Goal: Task Accomplishment & Management: Use online tool/utility

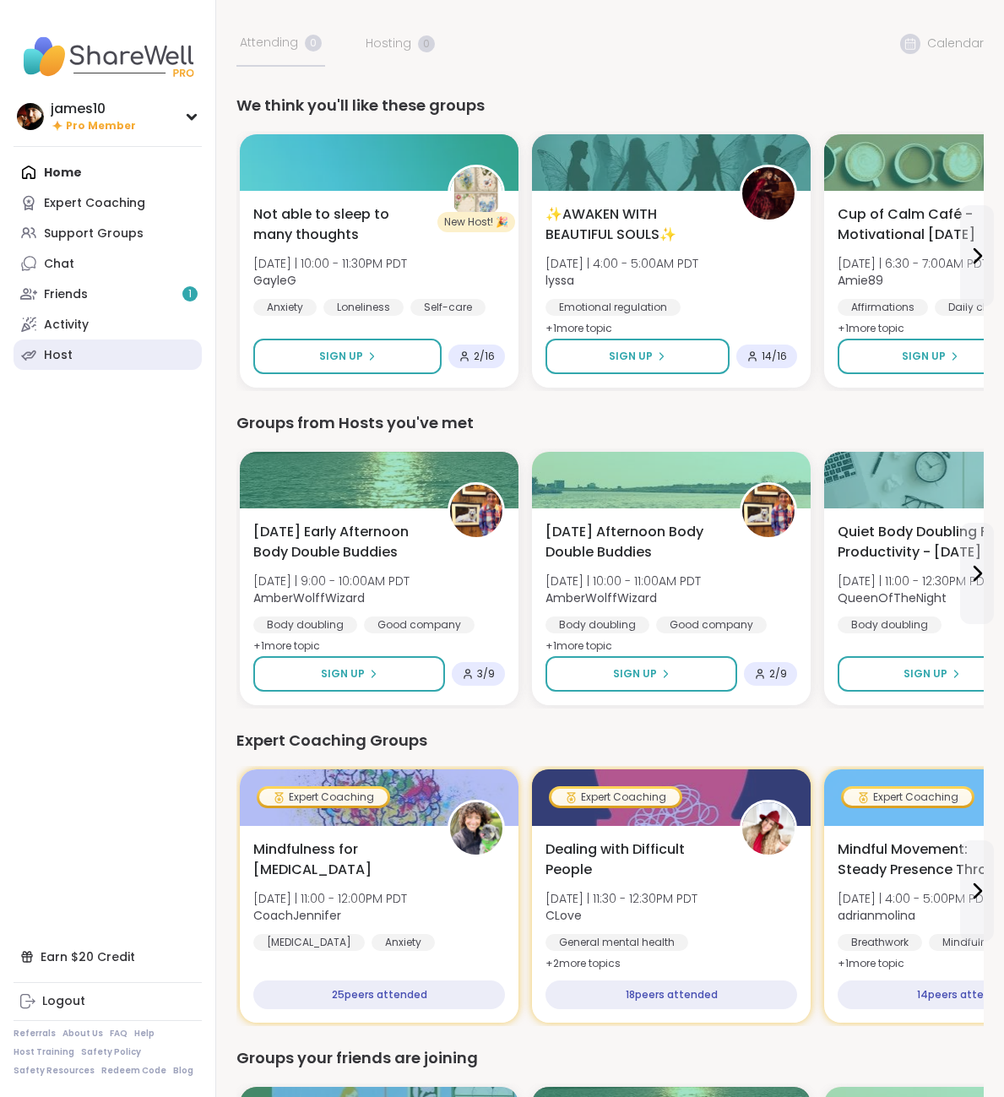
click at [84, 358] on link "Host" at bounding box center [108, 354] width 188 height 30
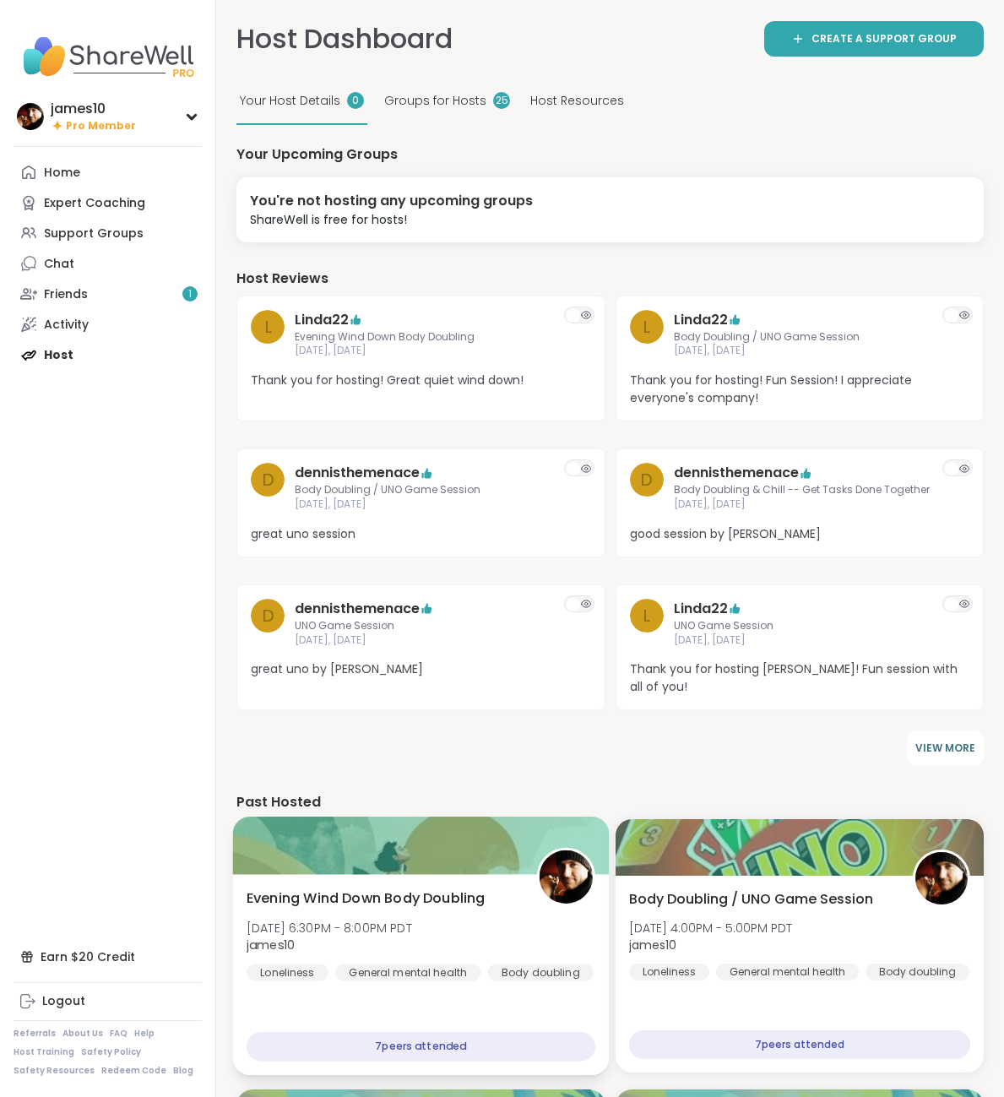
click at [418, 888] on span "Evening Wind Down Body Doubling" at bounding box center [366, 898] width 239 height 20
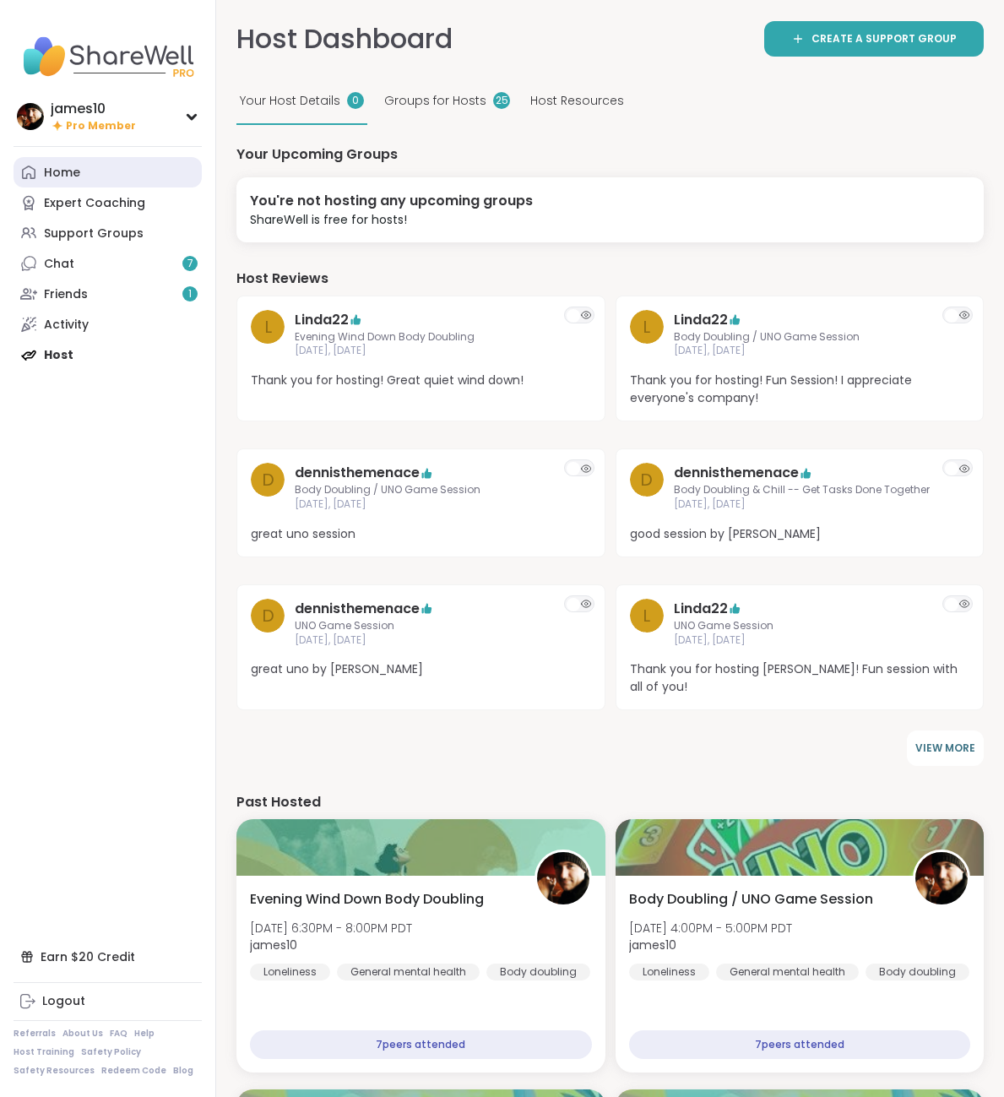
click at [85, 177] on link "Home" at bounding box center [108, 172] width 188 height 30
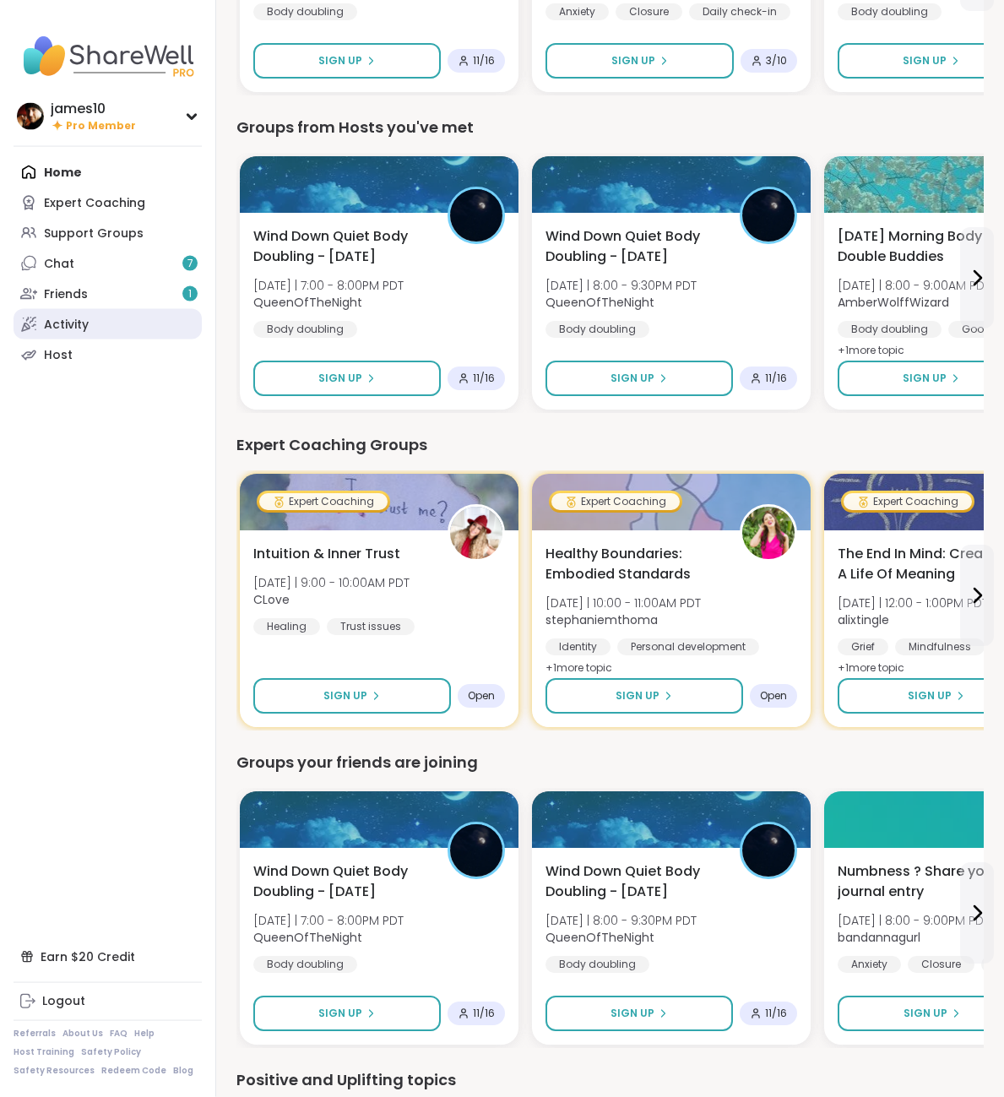
scroll to position [258, 0]
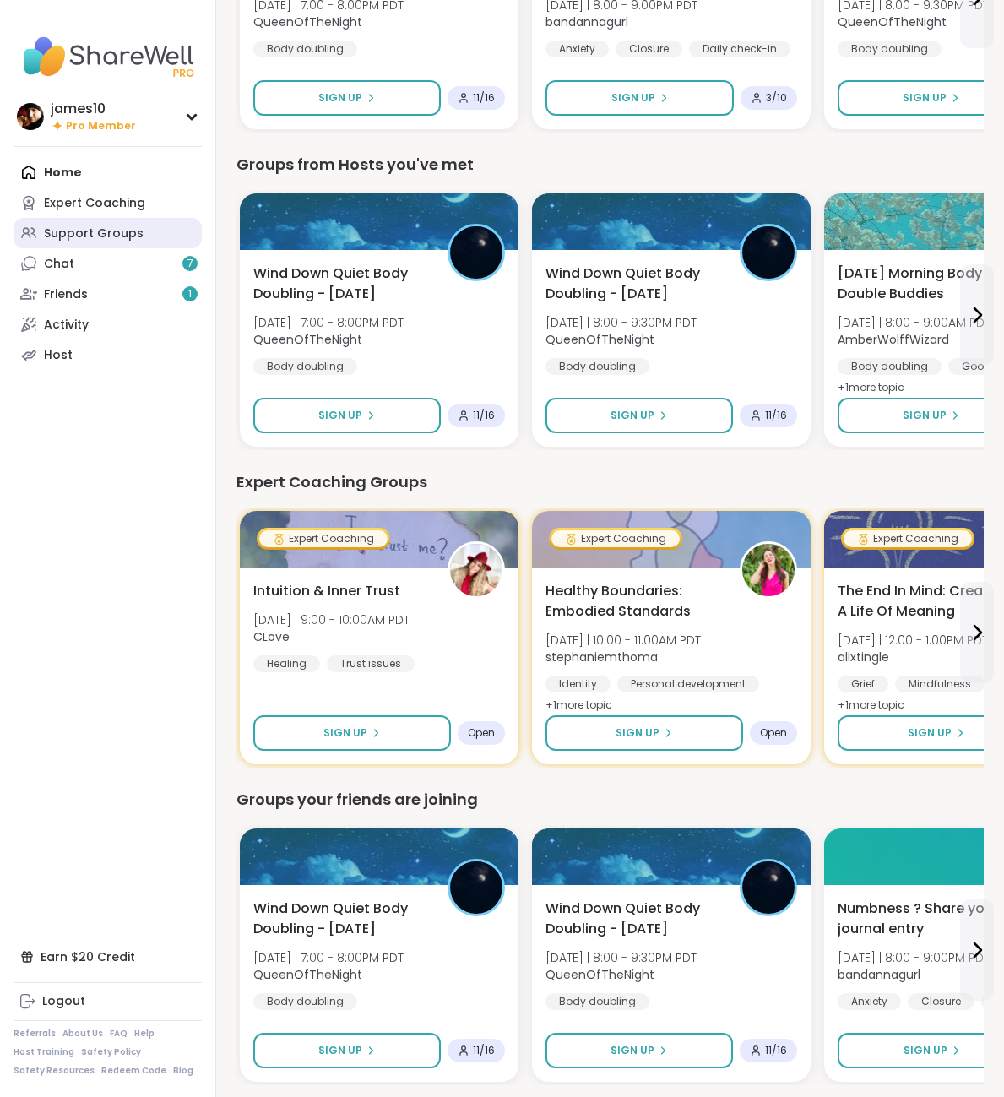
click at [98, 231] on div "Support Groups" at bounding box center [94, 233] width 100 height 17
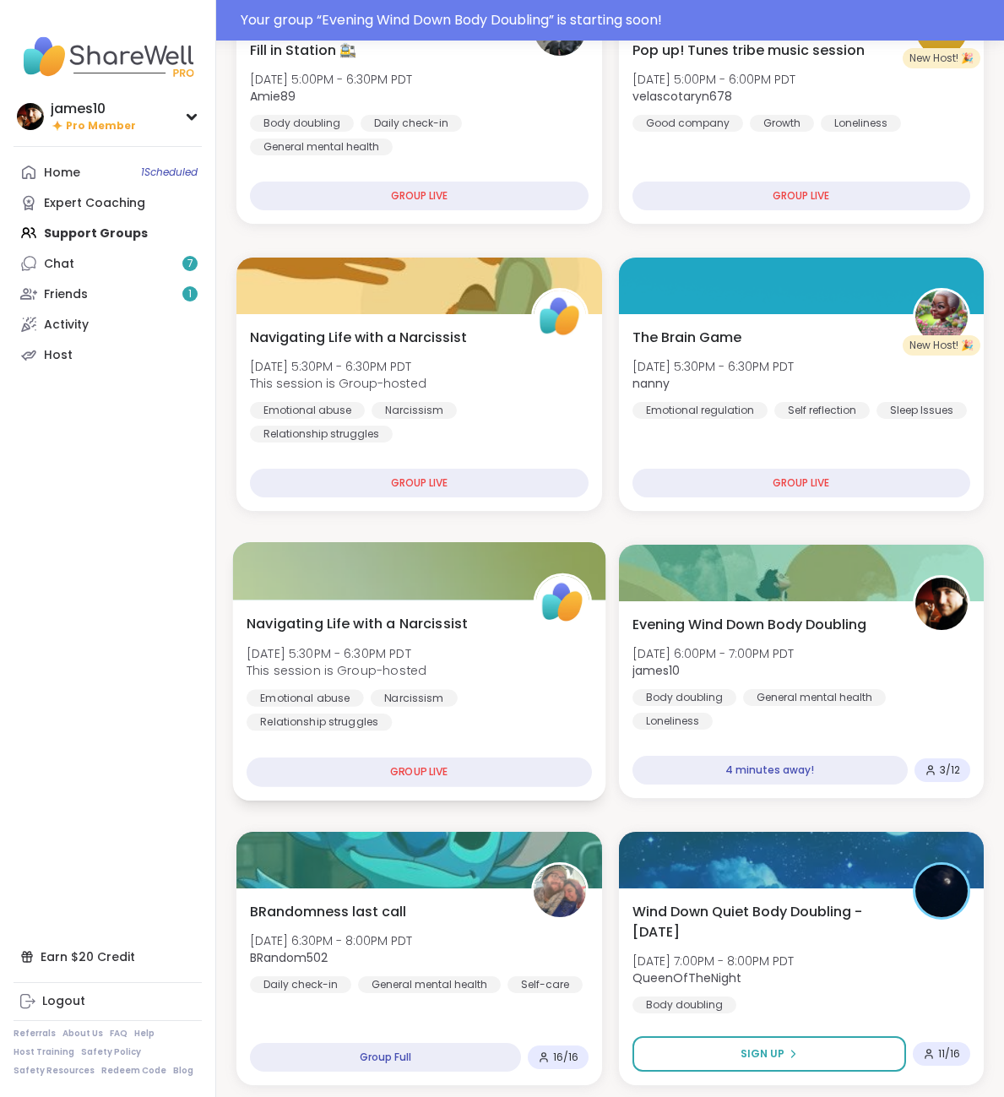
scroll to position [902, 0]
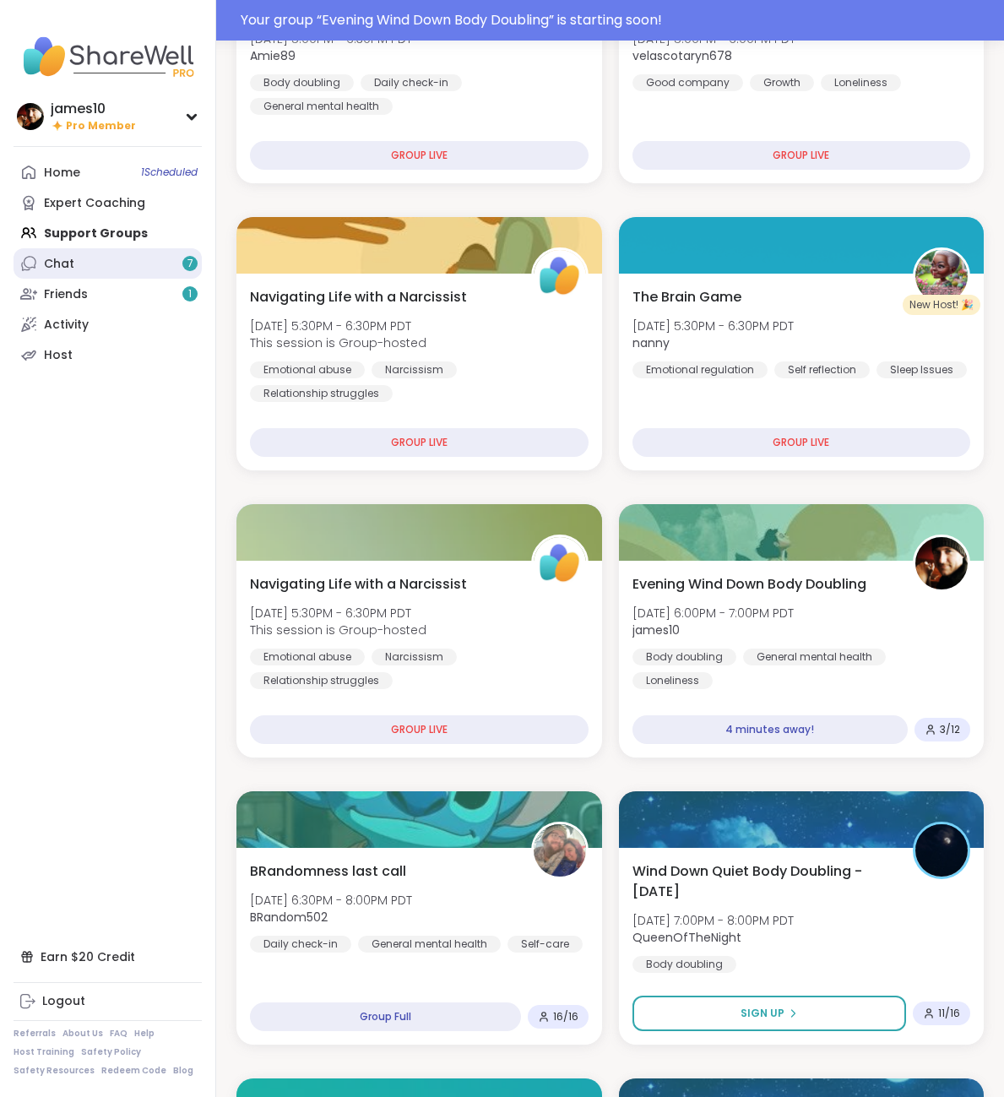
click at [85, 258] on link "Chat 7" at bounding box center [108, 263] width 188 height 30
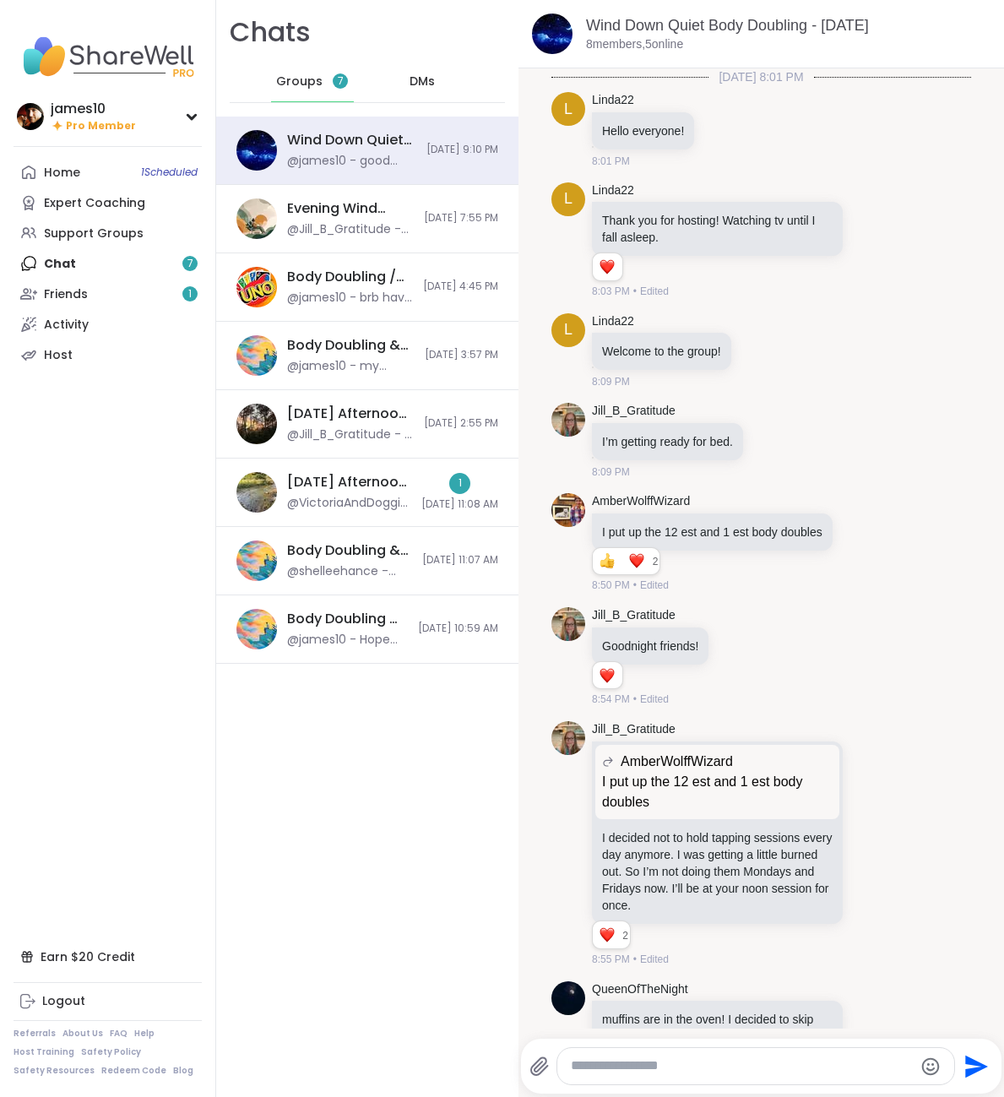
scroll to position [853, 0]
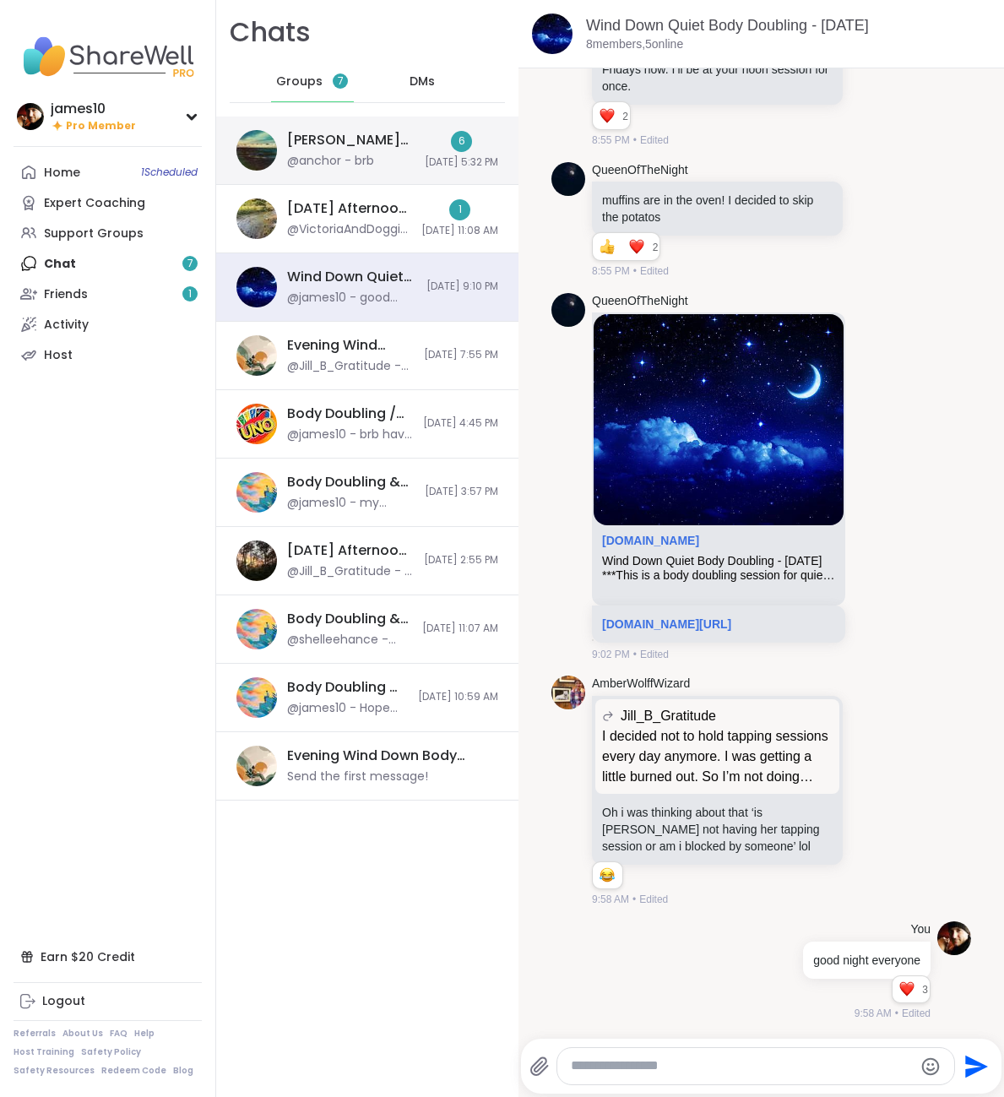
click at [367, 150] on div "Wolff Wizard’s Nightly Hangout Den 🐺🪄, Oct 13 @anchor - brb" at bounding box center [351, 150] width 128 height 39
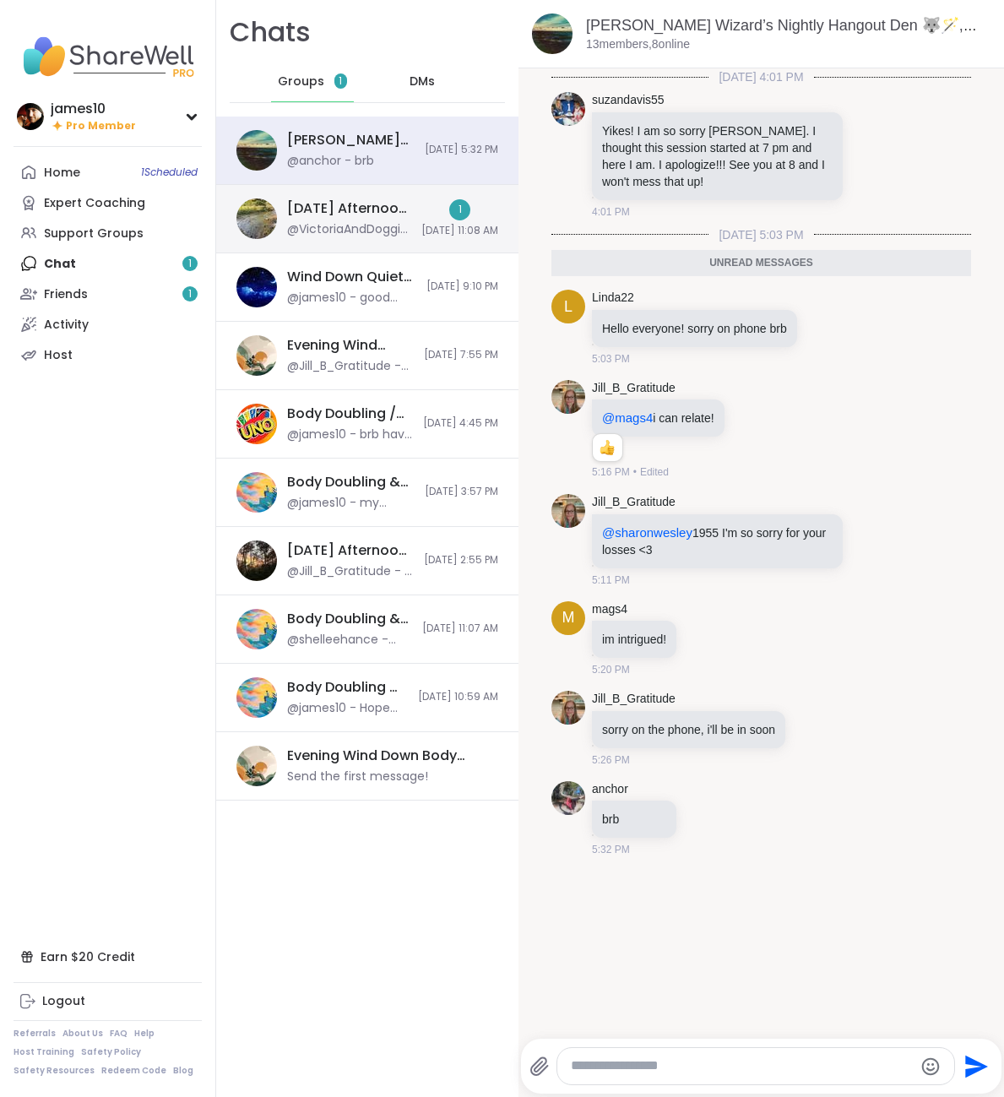
click at [351, 234] on div "@VictoriaAndDoggie - I saved recipe for when I get to New Orleans." at bounding box center [349, 229] width 124 height 17
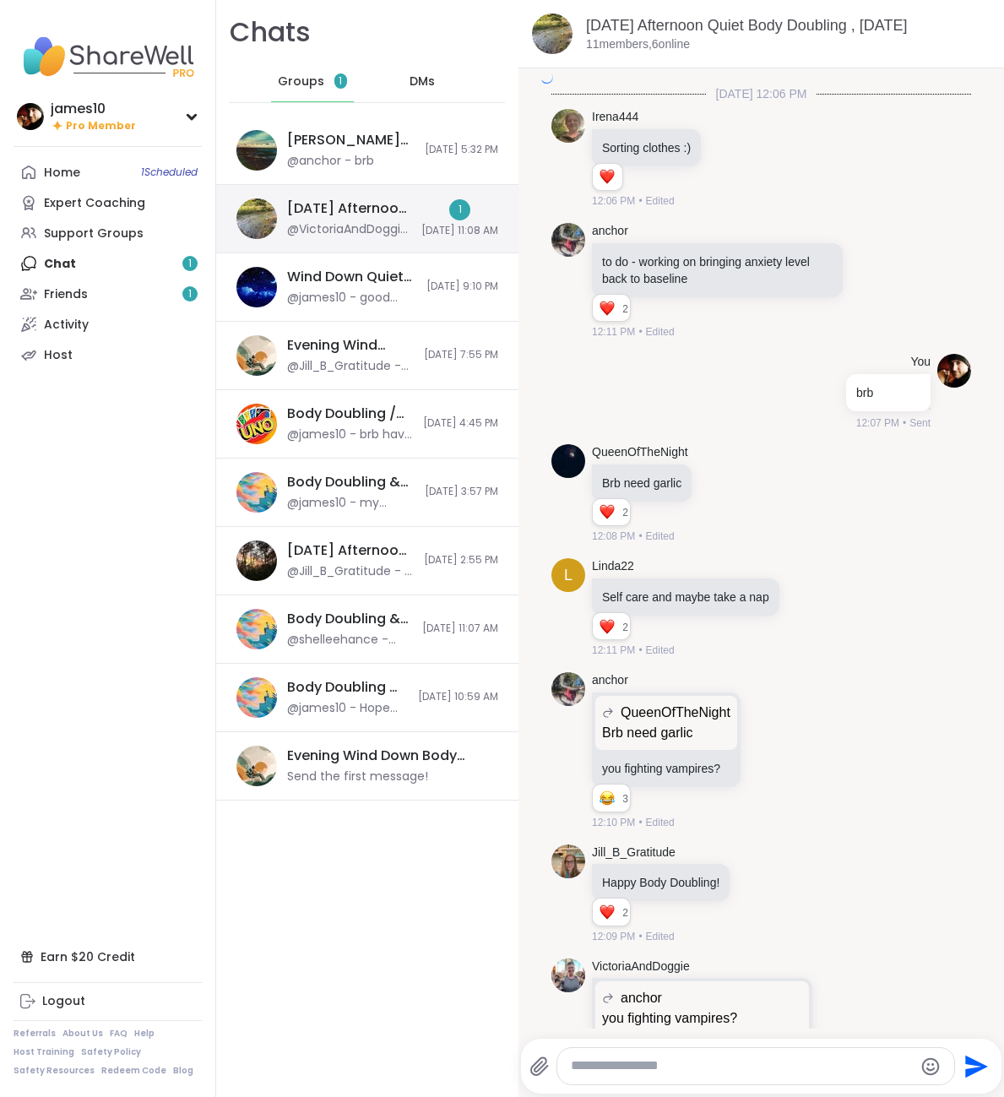
scroll to position [4731, 0]
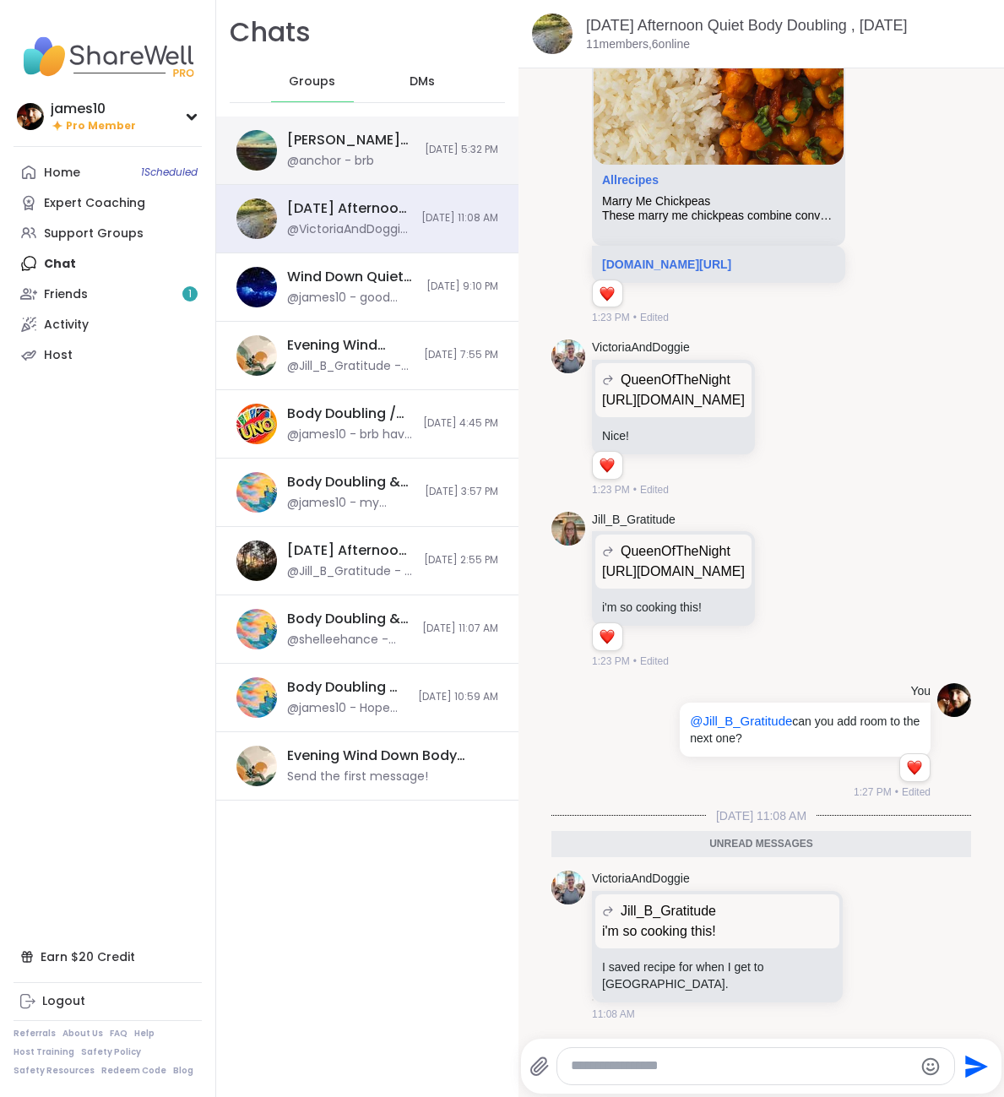
click at [353, 176] on div "Wolff Wizard’s Nightly Hangout Den 🐺🪄, Oct 13 @anchor - brb 10/13/2025, 5:32 PM" at bounding box center [367, 151] width 302 height 68
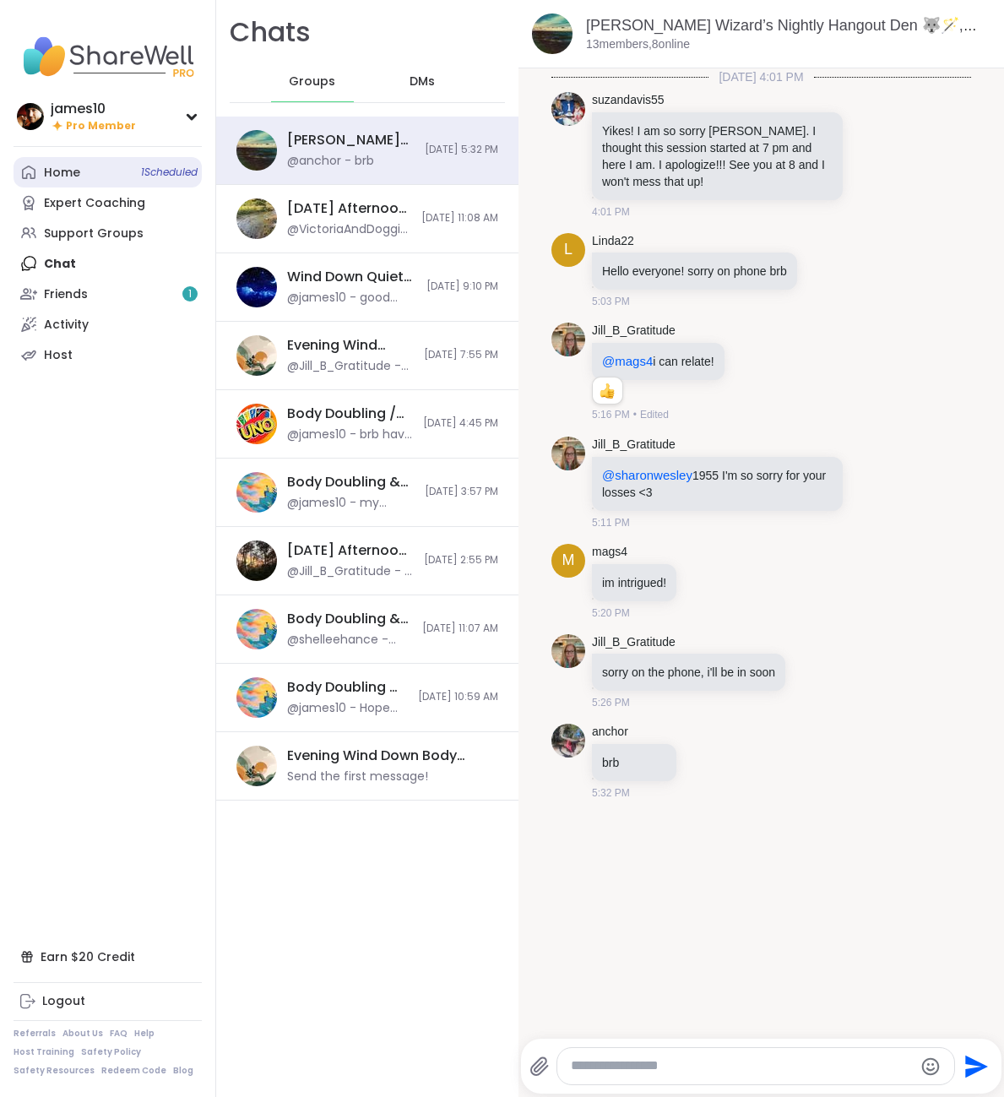
click at [150, 181] on link "Home 1 Scheduled" at bounding box center [108, 172] width 188 height 30
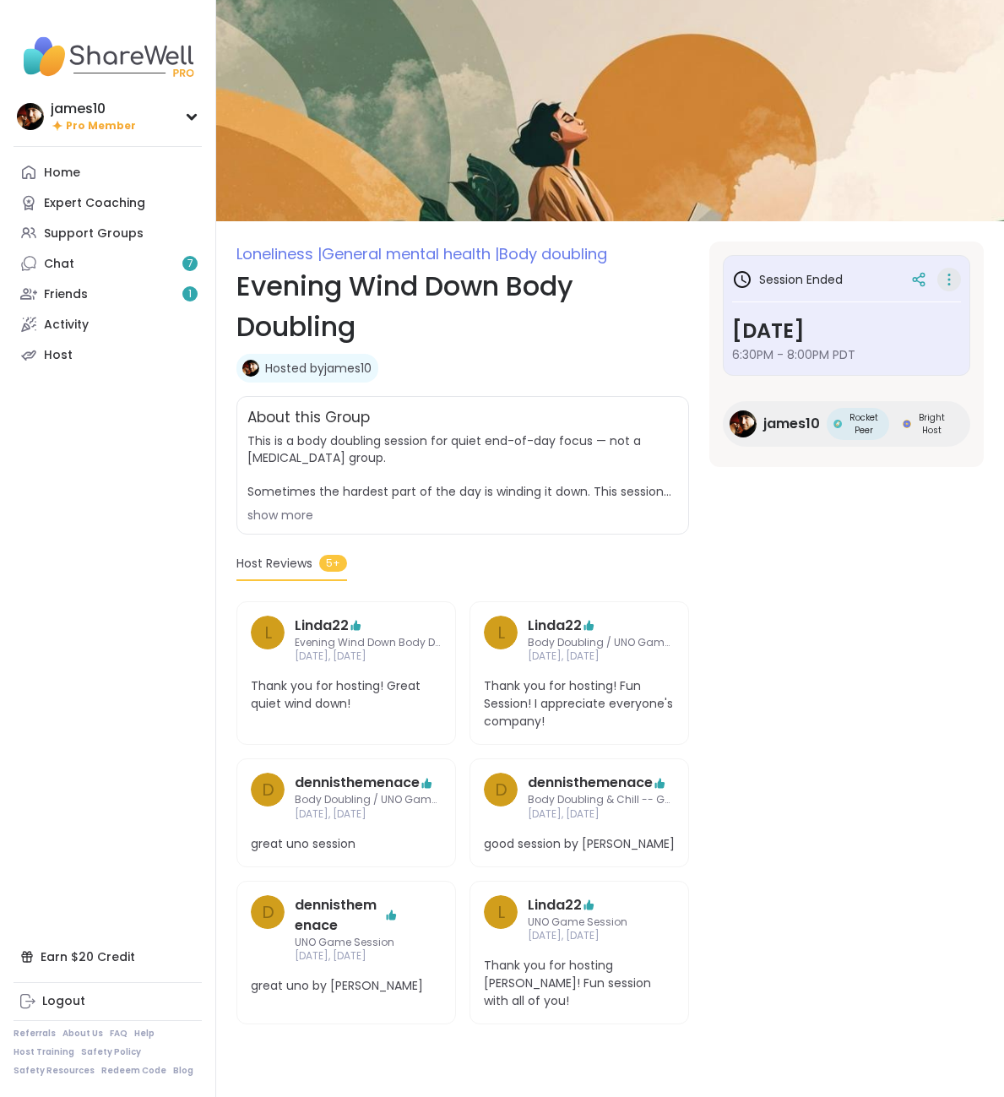
click at [947, 283] on icon at bounding box center [949, 280] width 17 height 24
click at [857, 366] on button "Copy Session" at bounding box center [859, 362] width 189 height 38
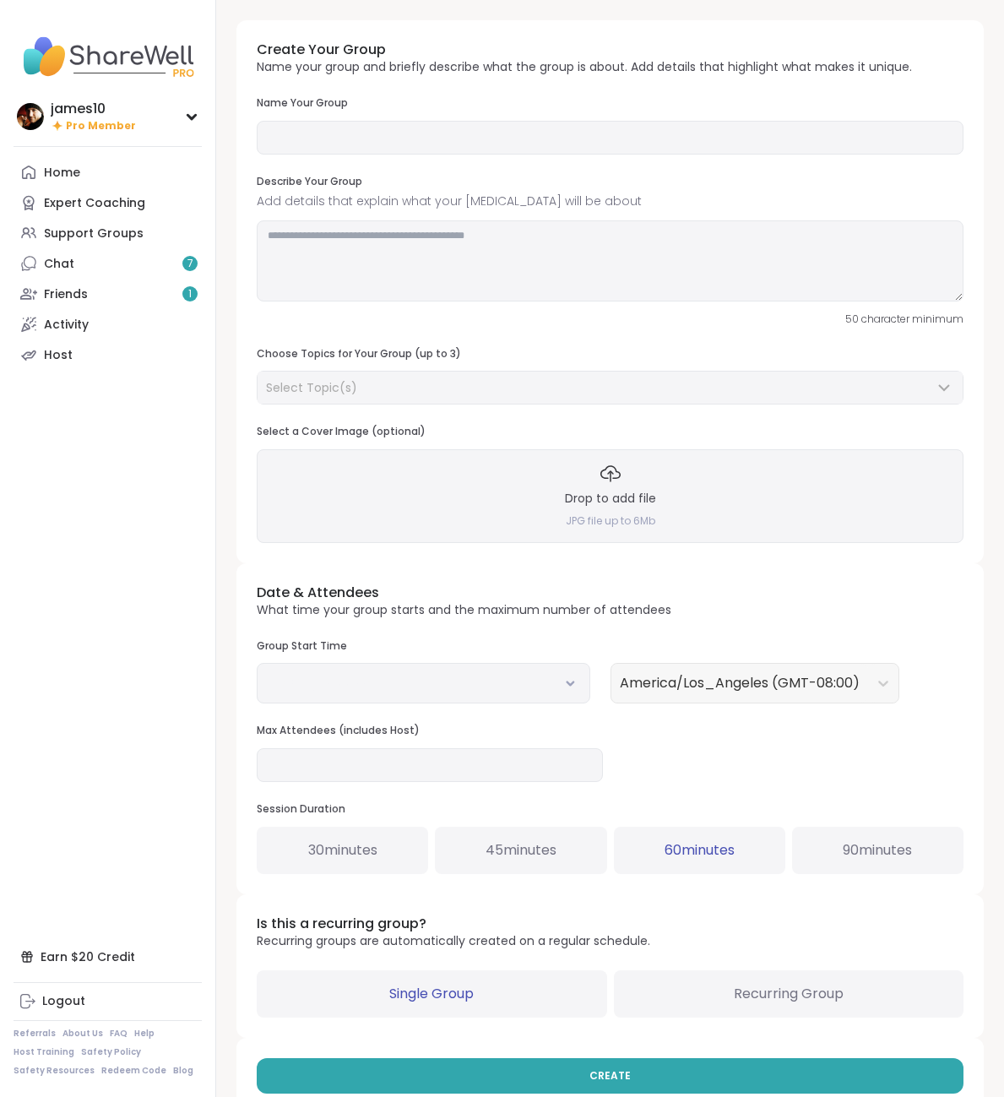
type input "**********"
type textarea "**********"
type input "**"
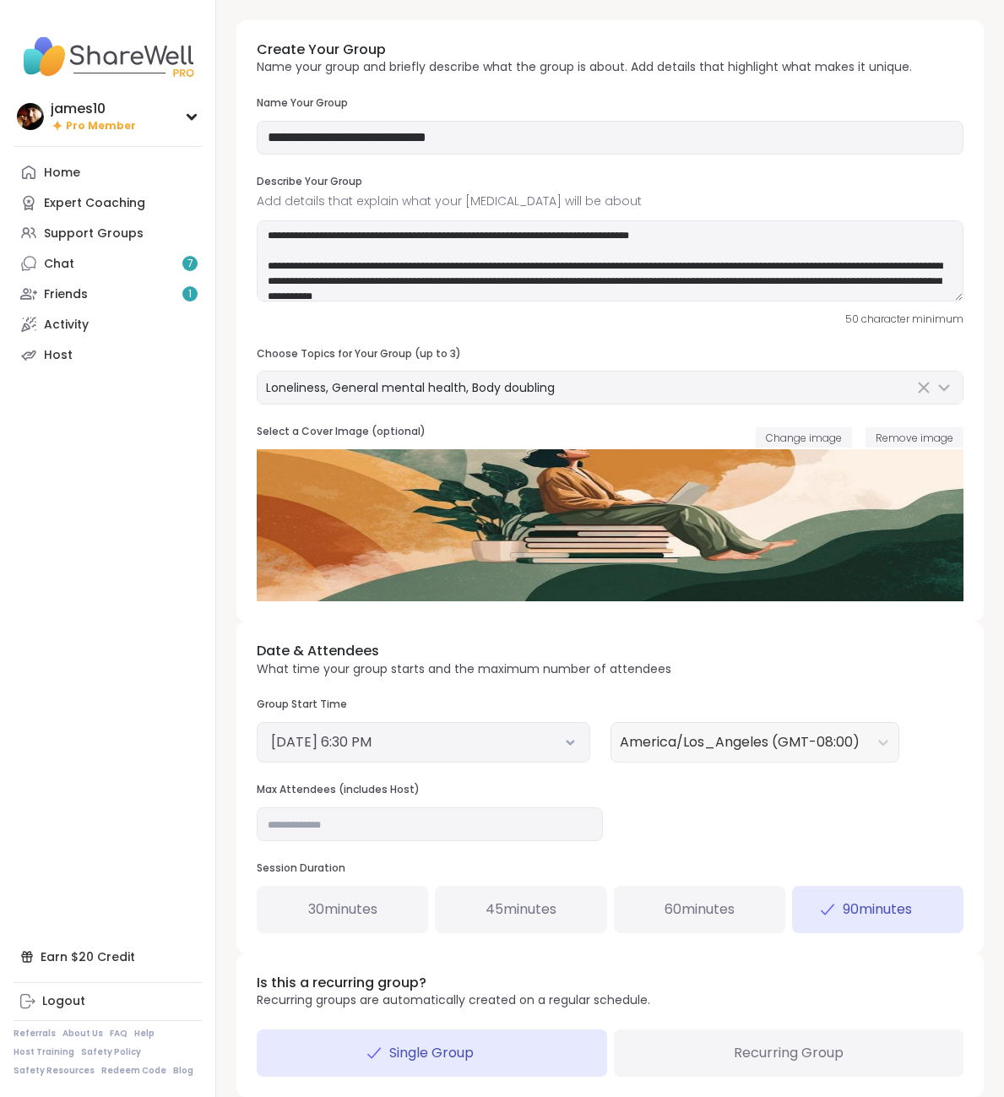
click at [575, 750] on button "[DATE] 6:30 PM" at bounding box center [423, 742] width 305 height 20
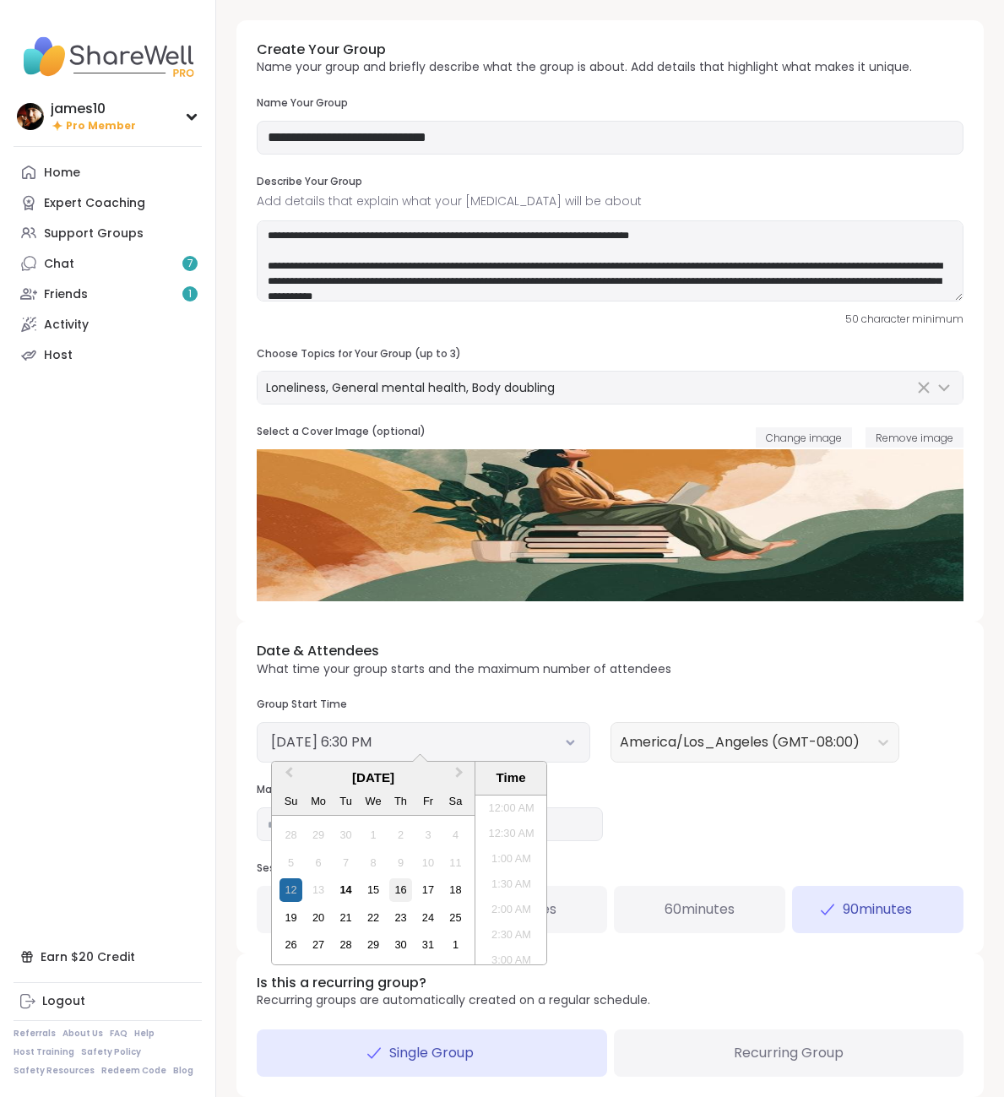
scroll to position [866, 0]
click at [342, 893] on div "14" at bounding box center [345, 889] width 23 height 23
click at [503, 847] on li "6:00 PM" at bounding box center [511, 854] width 72 height 25
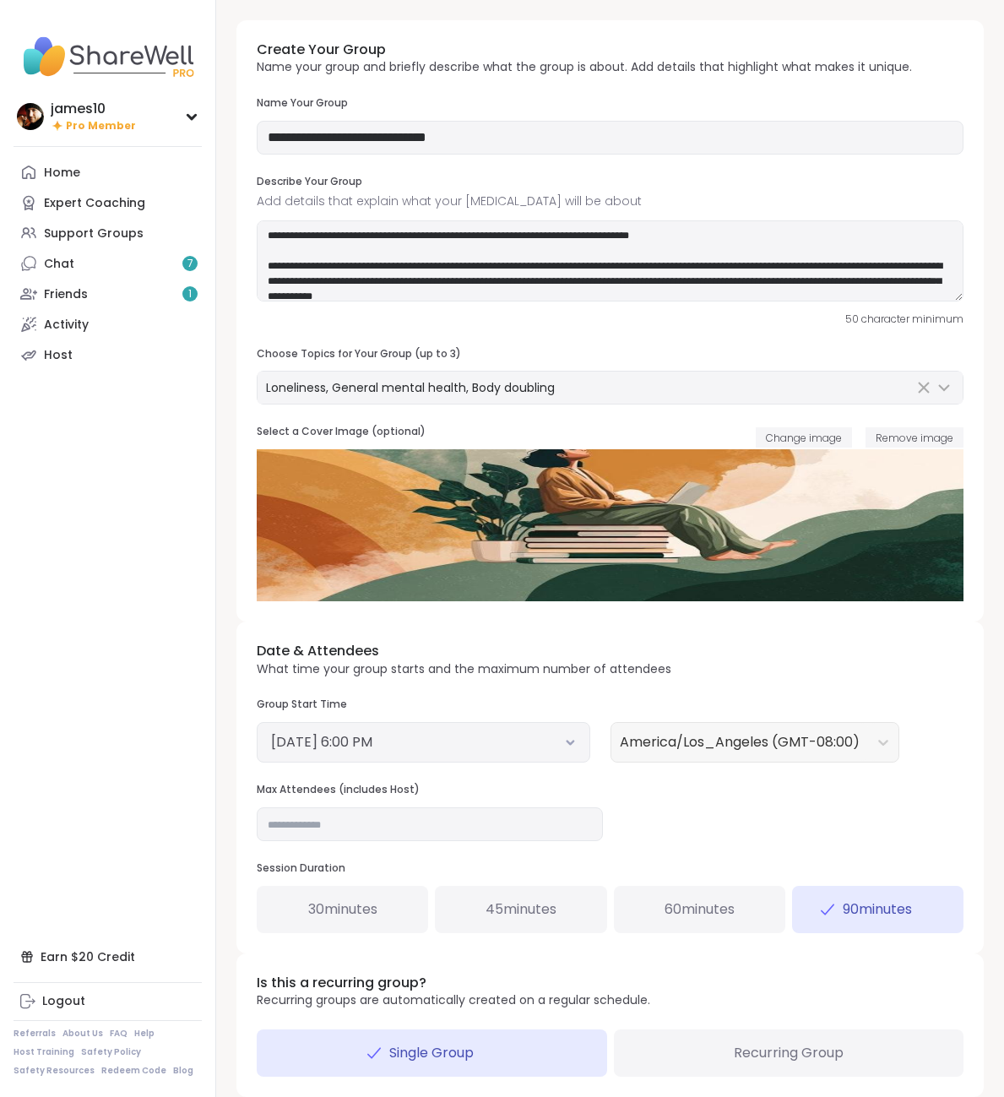
click at [739, 911] on div "60 minutes" at bounding box center [699, 909] width 171 height 47
click at [902, 801] on div "Date & Attendees What time your group starts and the maximum number of attendee…" at bounding box center [609, 787] width 747 height 331
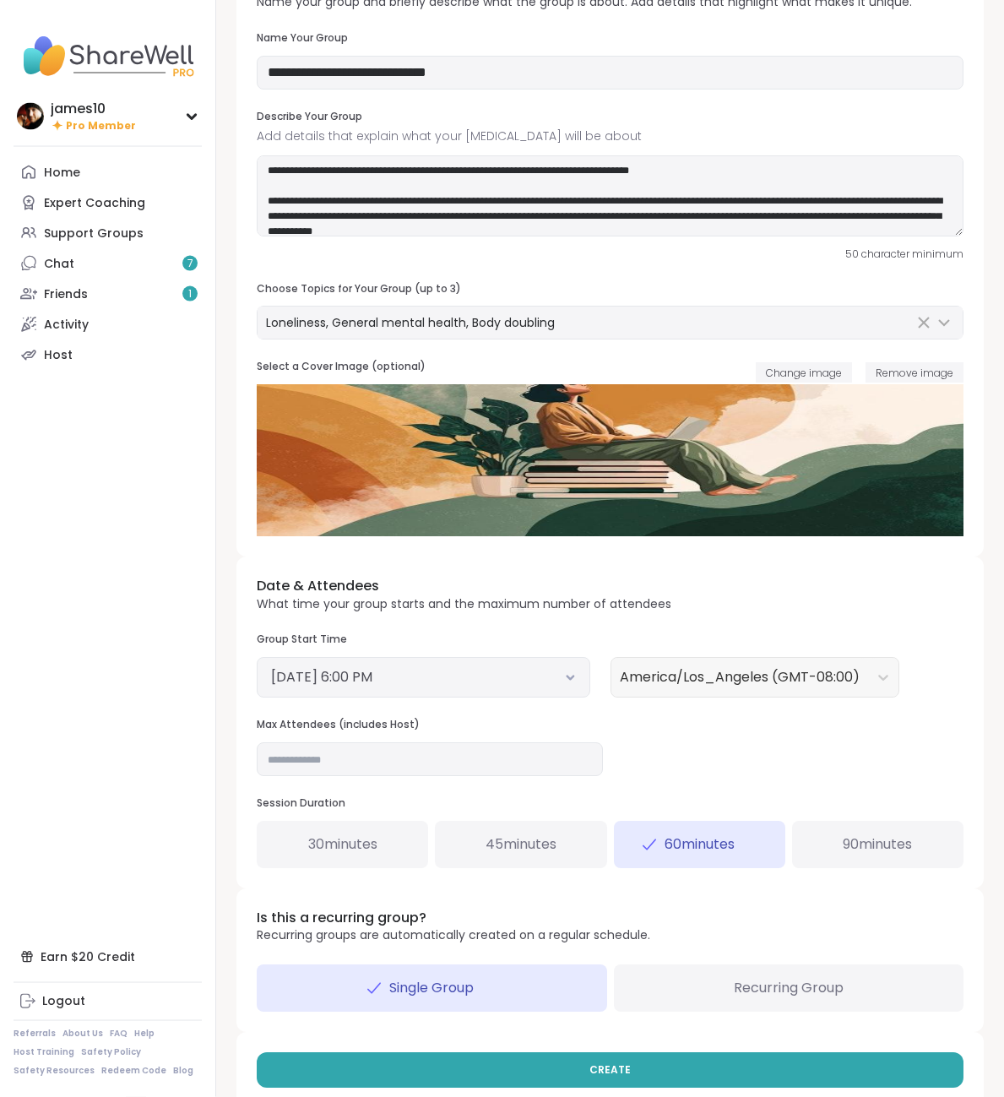
scroll to position [93, 0]
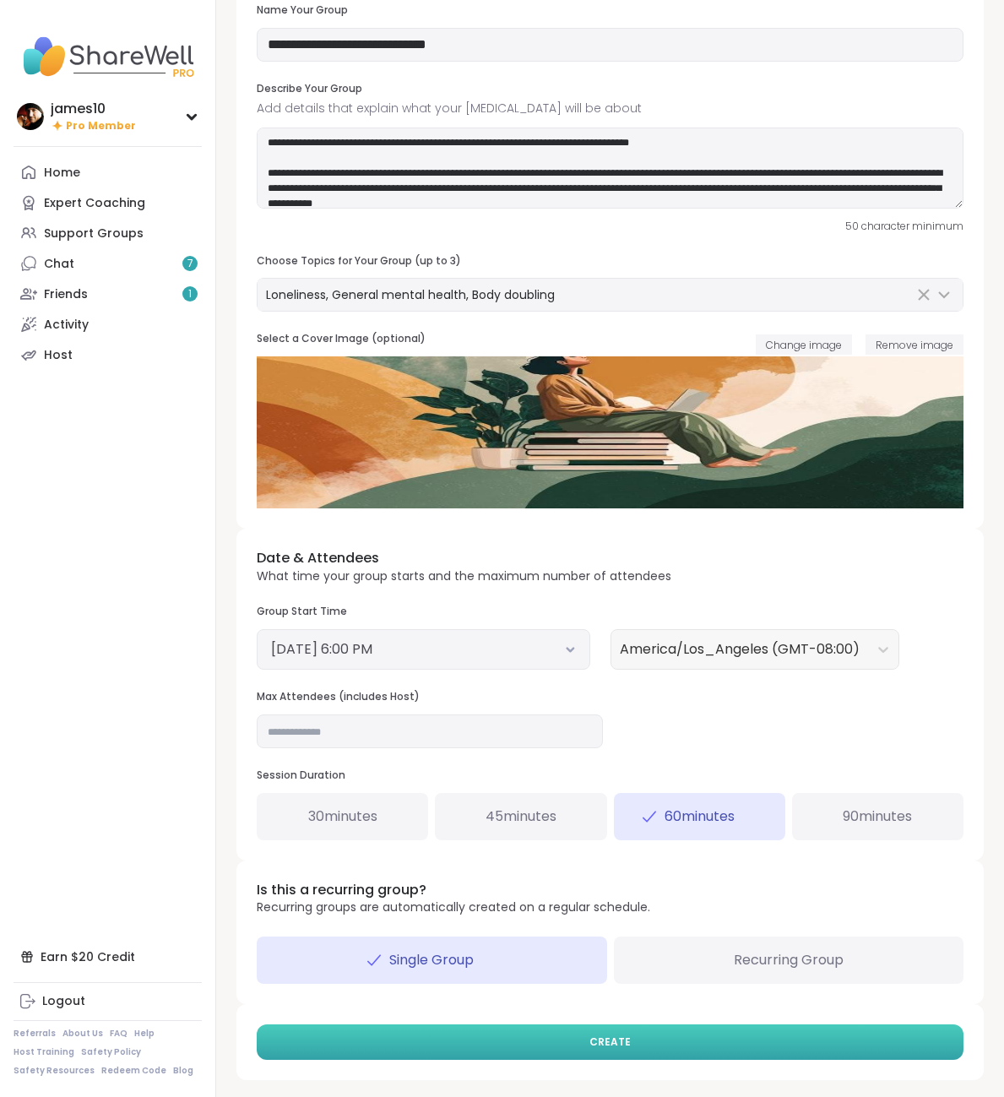
click at [720, 1040] on button "CREATE" at bounding box center [610, 1041] width 707 height 35
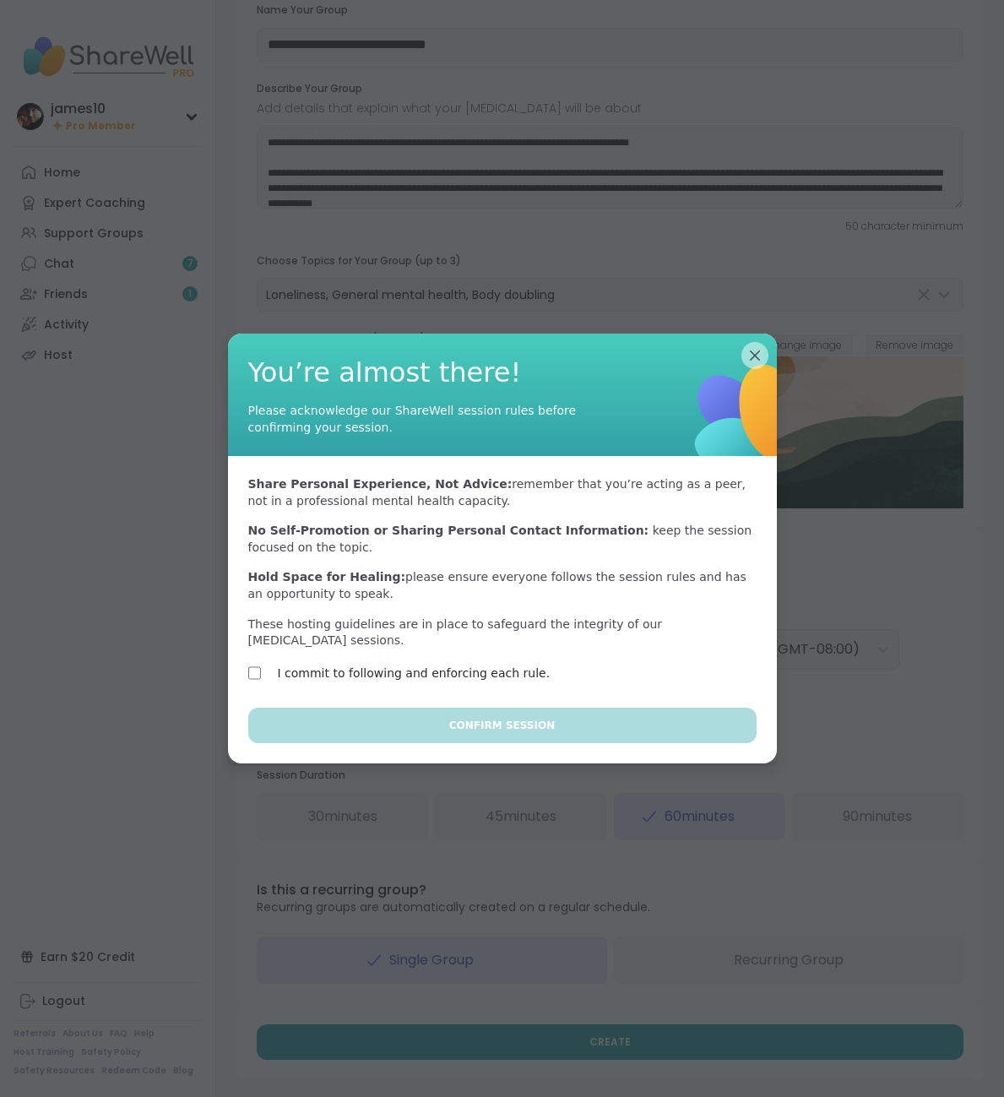
click at [269, 663] on div "I commit to following and enforcing each rule." at bounding box center [394, 673] width 292 height 20
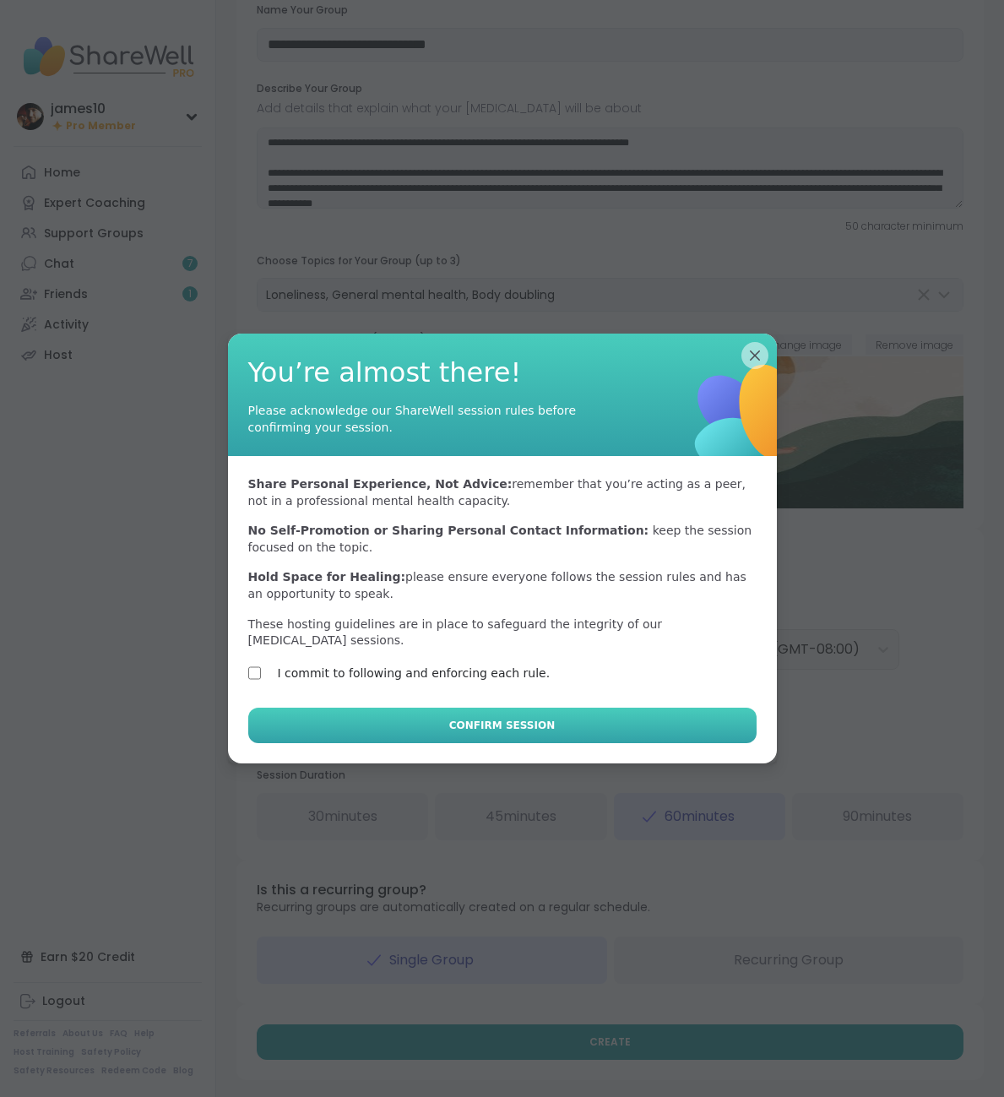
click at [399, 722] on button "Confirm Session" at bounding box center [502, 725] width 508 height 35
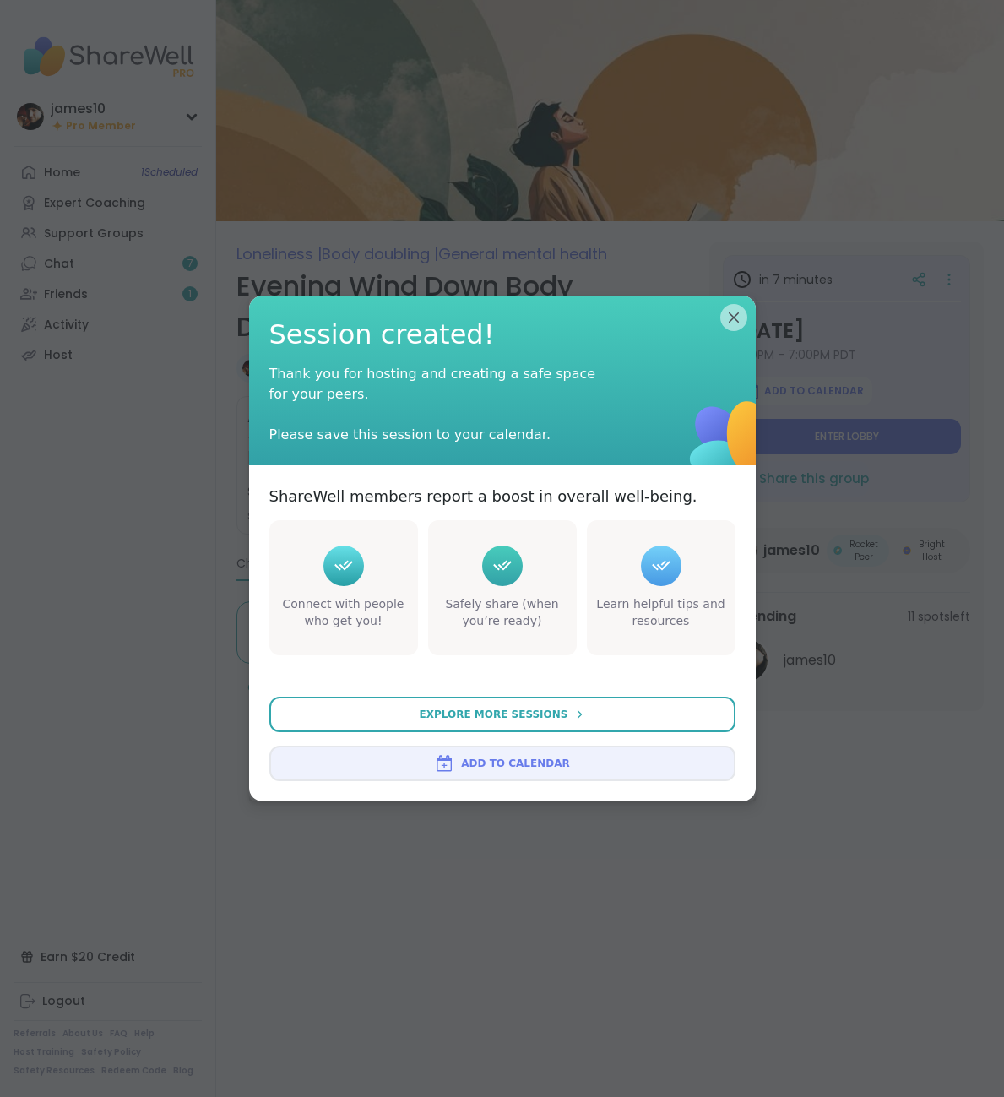
click at [736, 301] on div "Session created! Thank you for hosting and creating a safe space for your peers…" at bounding box center [502, 381] width 507 height 170
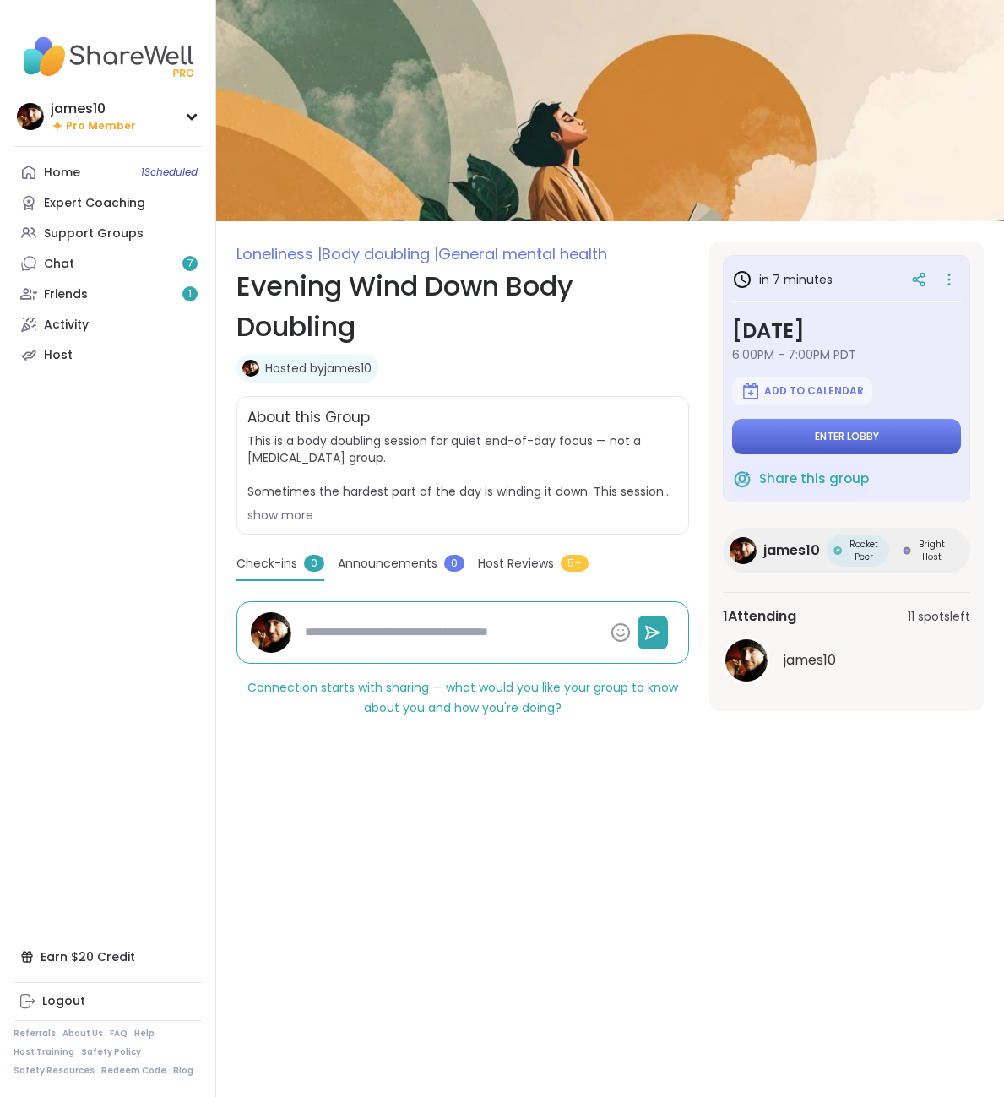
click at [895, 434] on button "Enter lobby" at bounding box center [846, 436] width 229 height 35
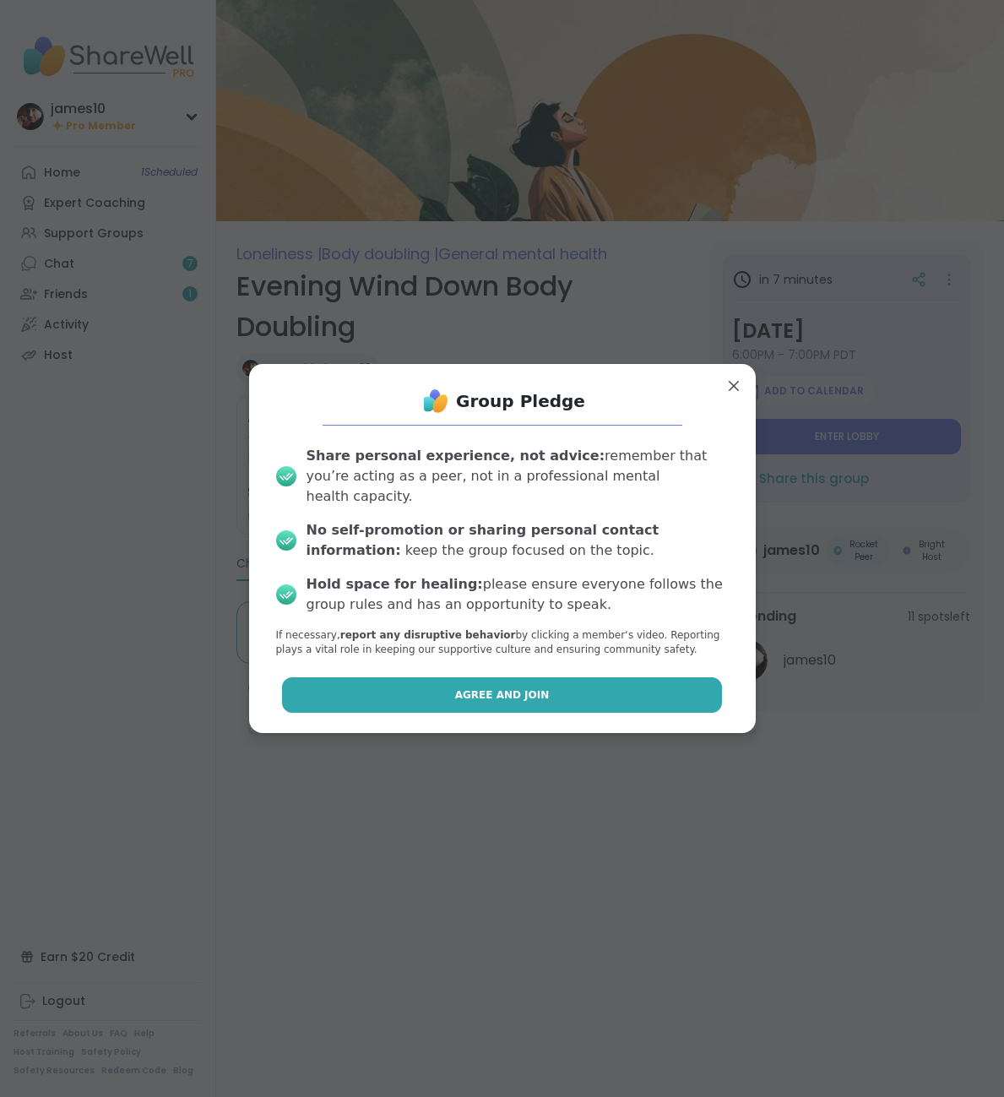
click at [517, 677] on button "Agree and Join" at bounding box center [502, 694] width 440 height 35
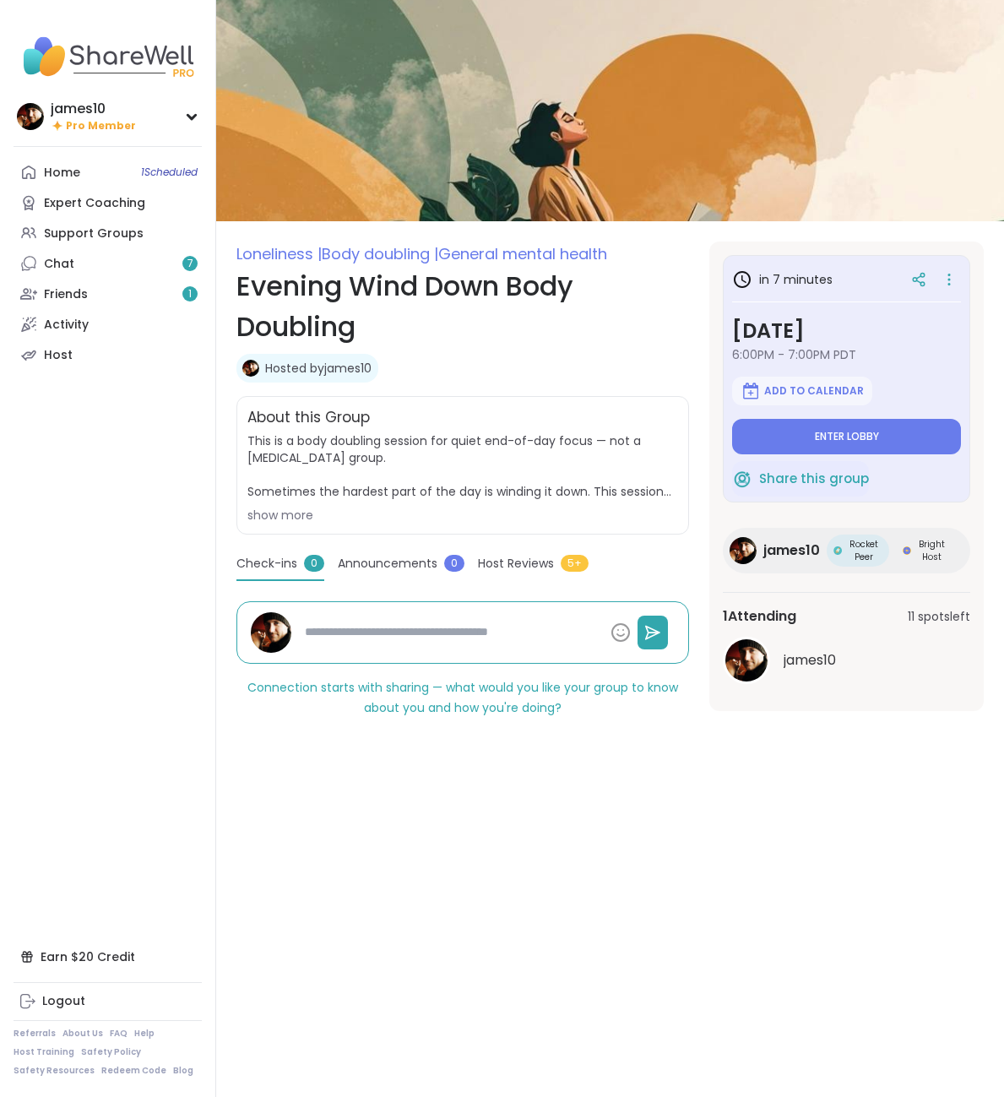
type textarea "*"
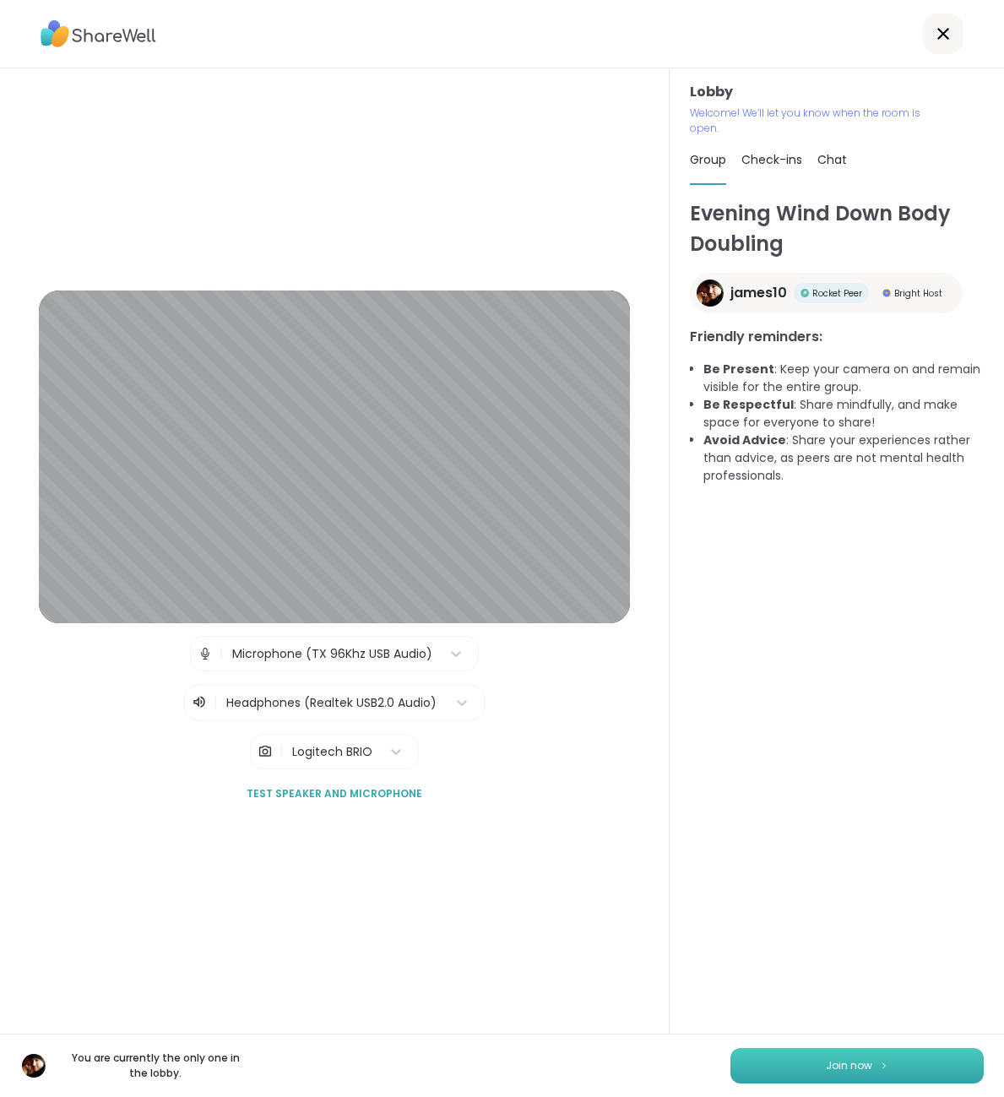
click at [829, 1080] on button "Join now" at bounding box center [856, 1065] width 253 height 35
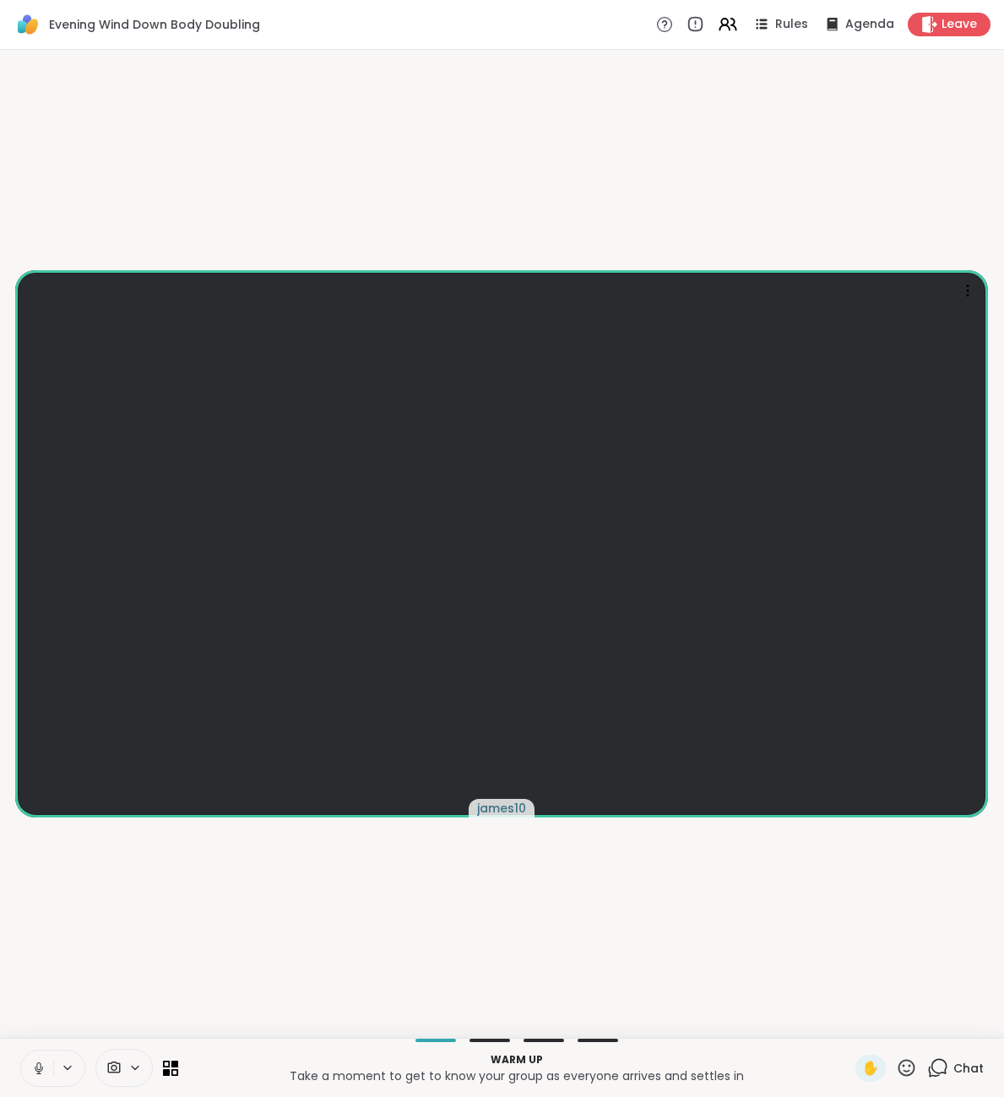
click at [958, 1063] on span "Chat" at bounding box center [968, 1068] width 30 height 17
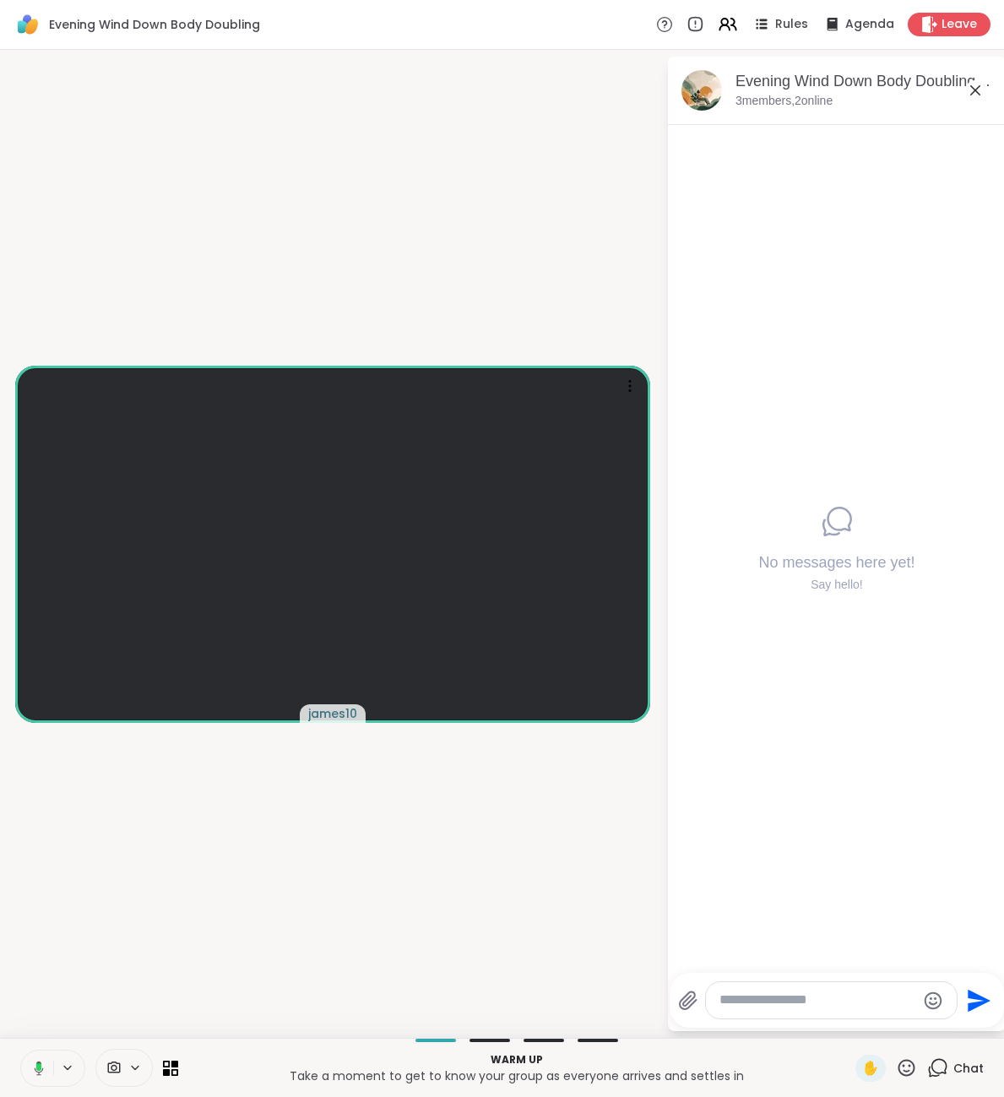
click at [41, 1062] on icon at bounding box center [36, 1068] width 15 height 15
